Goal: Check status: Check status

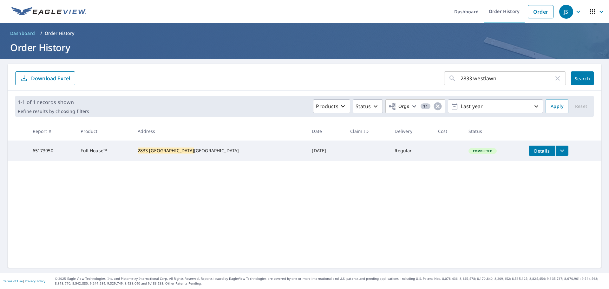
drag, startPoint x: 494, startPoint y: 73, endPoint x: 497, endPoint y: 73, distance: 3.8
click at [494, 73] on input "2833 westlawn" at bounding box center [507, 78] width 93 height 18
drag, startPoint x: 506, startPoint y: 77, endPoint x: 240, endPoint y: 81, distance: 266.5
click at [226, 95] on div "2833 westlawn ​ Search Download Excel 1-1 of 1 records shown Refine results by …" at bounding box center [305, 166] width 594 height 204
type input "[STREET_ADDRESS]"
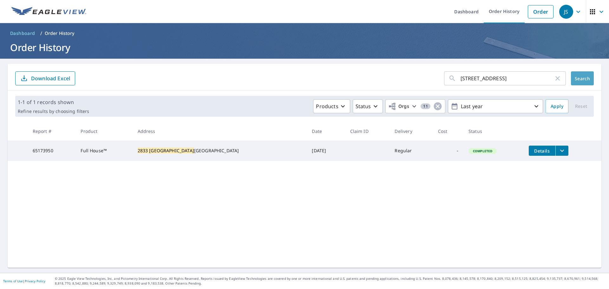
click at [580, 81] on span "Search" at bounding box center [582, 78] width 13 height 6
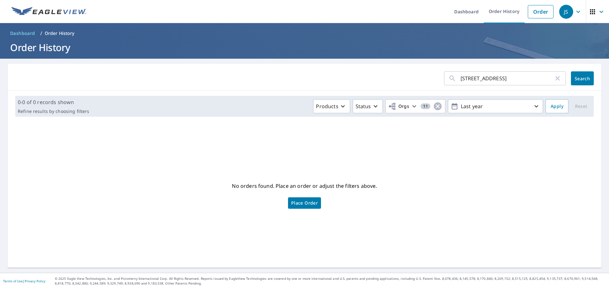
click at [471, 79] on input "[STREET_ADDRESS]" at bounding box center [507, 78] width 93 height 18
click at [477, 81] on input "[STREET_ADDRESS]" at bounding box center [507, 78] width 93 height 18
click at [472, 78] on input "[STREET_ADDRESS]" at bounding box center [507, 78] width 93 height 18
type input "[STREET_ADDRESS]"
click at [576, 76] on span "Search" at bounding box center [582, 78] width 13 height 6
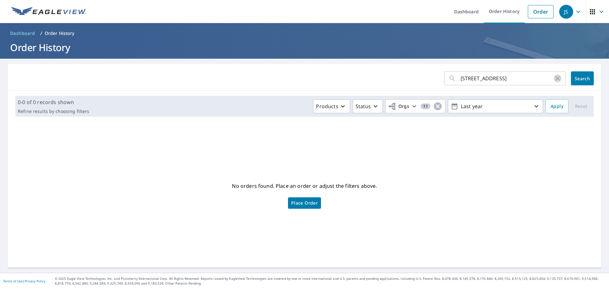
click at [555, 77] on icon "button" at bounding box center [557, 78] width 4 height 4
